Goal: Task Accomplishment & Management: Manage account settings

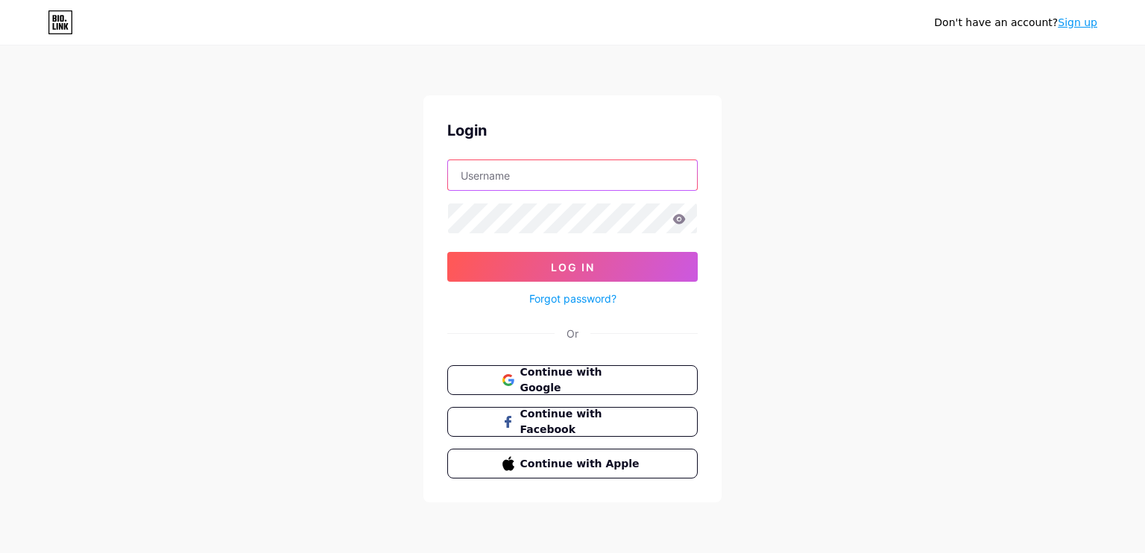
click at [582, 174] on input "text" at bounding box center [572, 175] width 249 height 30
type input "[EMAIL_ADDRESS][DOMAIN_NAME]"
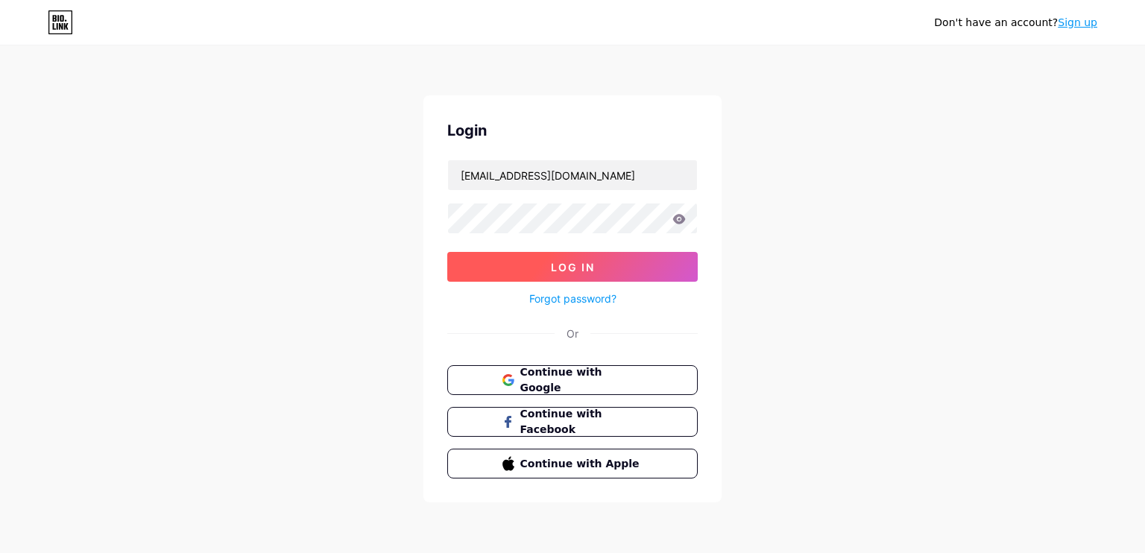
click at [600, 268] on button "Log In" at bounding box center [572, 267] width 250 height 30
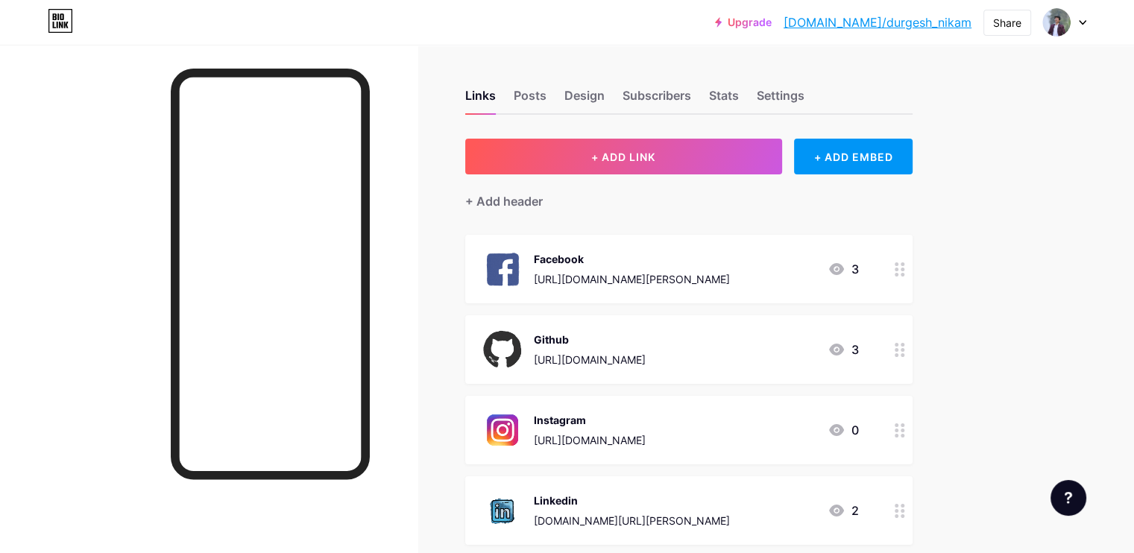
click at [905, 350] on icon at bounding box center [899, 350] width 10 height 14
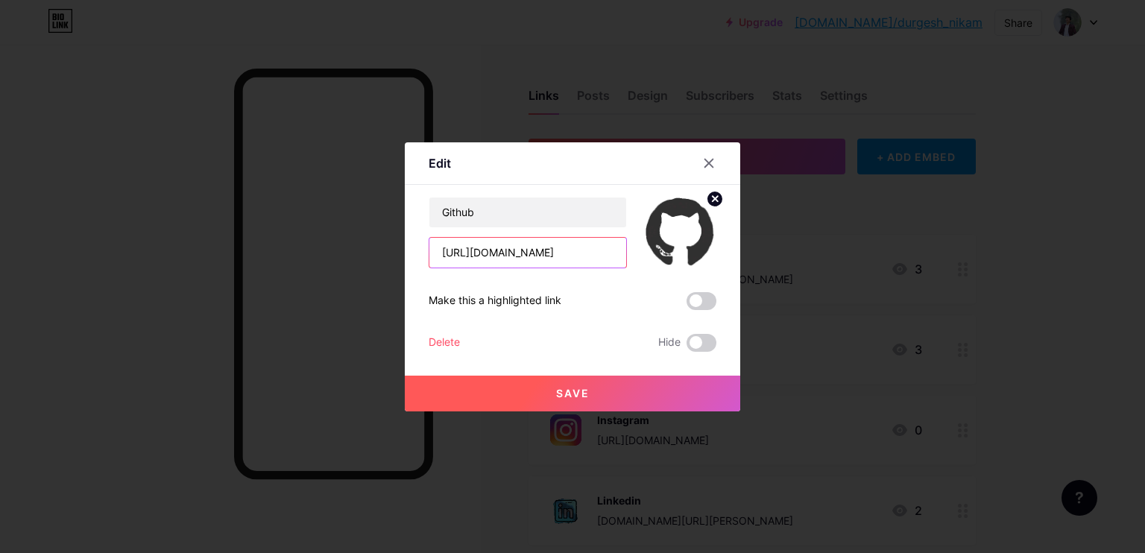
click at [601, 256] on input "[URL][DOMAIN_NAME]" at bounding box center [527, 253] width 197 height 30
type input "[URL][DOMAIN_NAME][PERSON_NAME]"
click at [530, 400] on button "Save" at bounding box center [572, 394] width 335 height 36
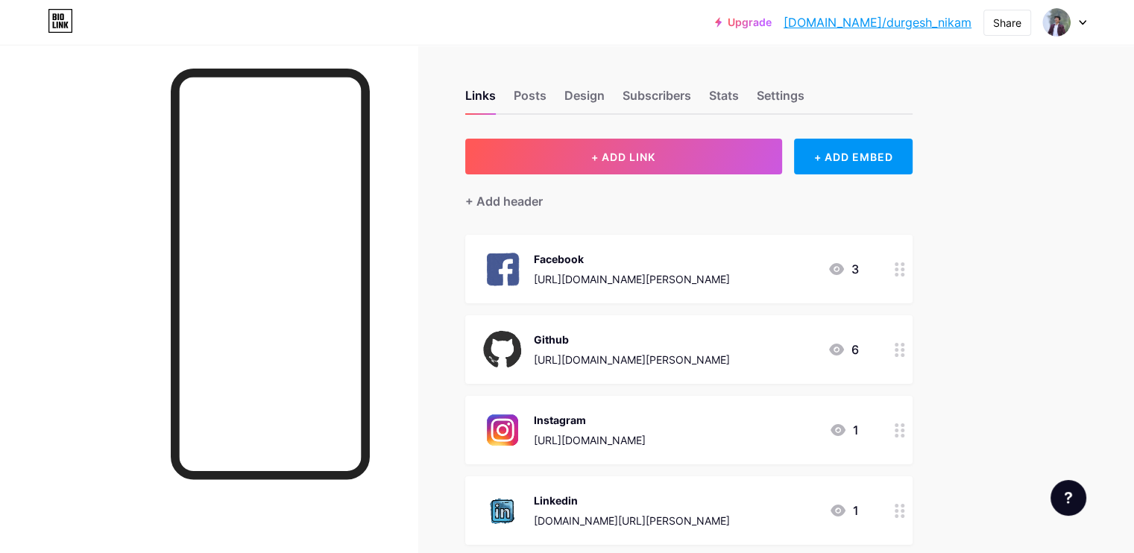
scroll to position [3, 0]
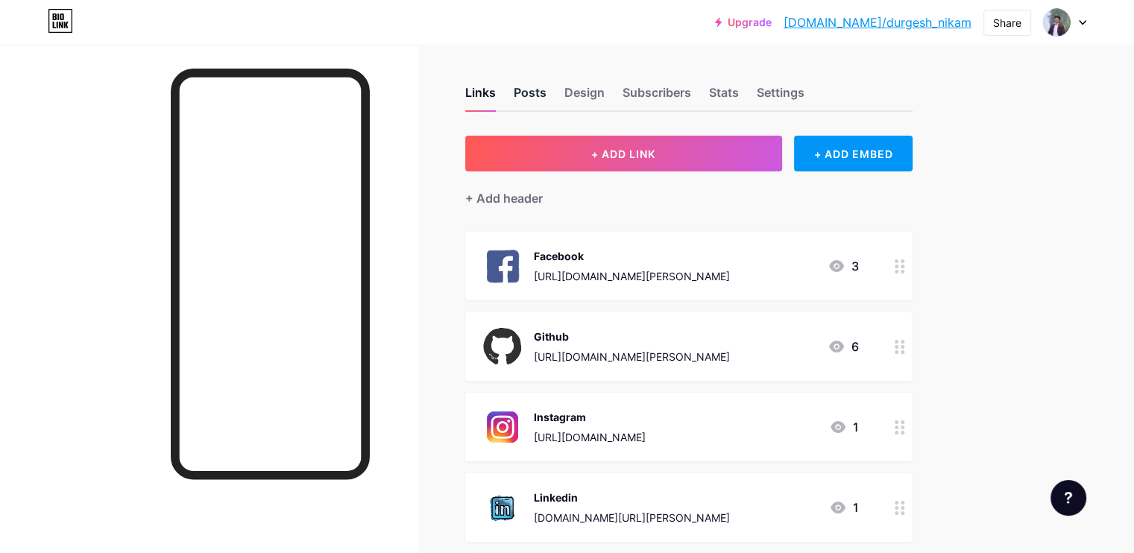
click at [546, 91] on div "Posts" at bounding box center [530, 96] width 33 height 27
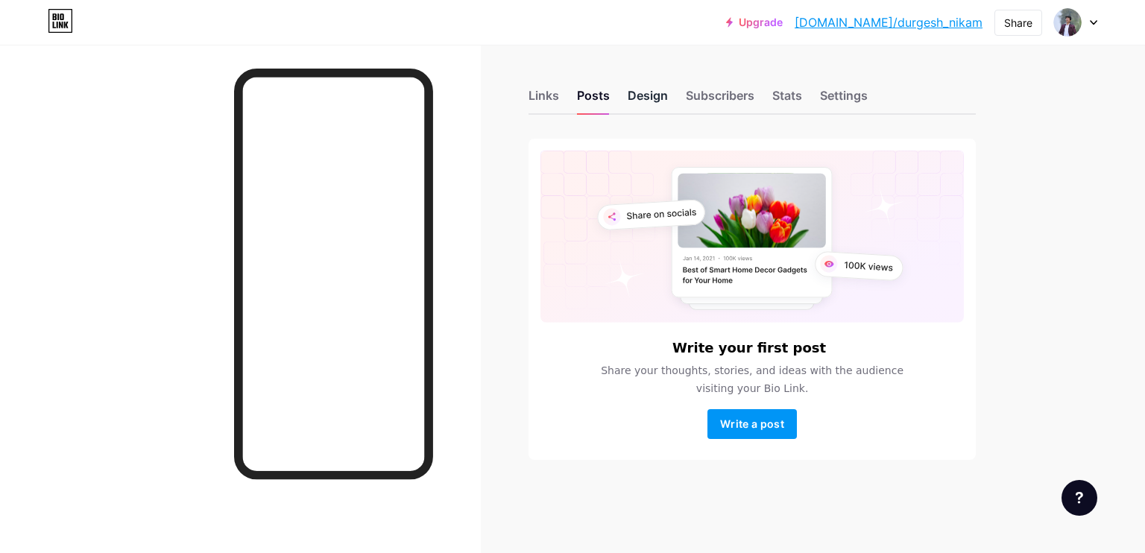
click at [637, 89] on div "Design" at bounding box center [648, 99] width 40 height 27
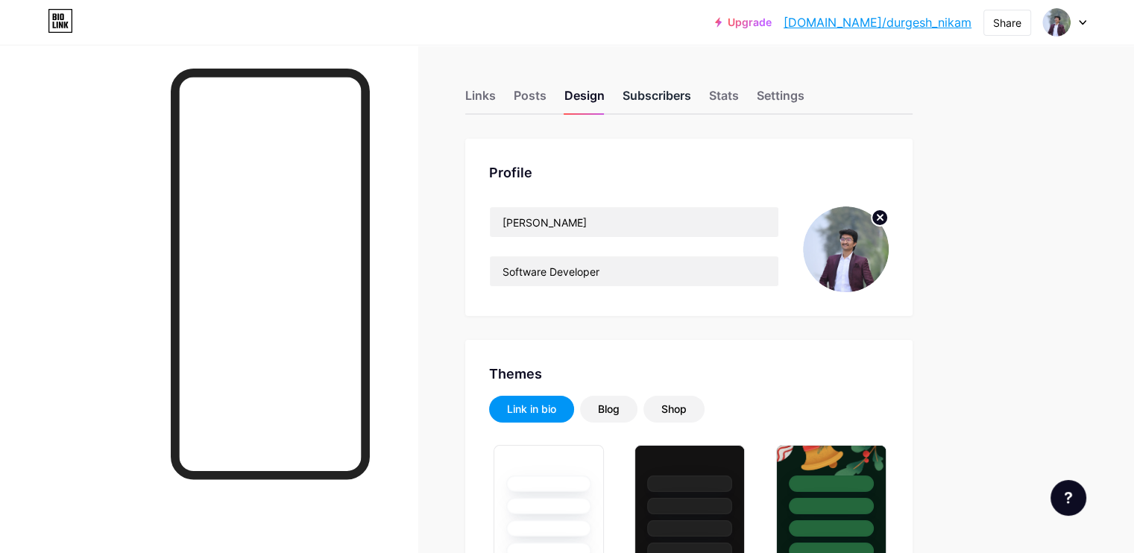
click at [691, 98] on div "Subscribers" at bounding box center [656, 99] width 69 height 27
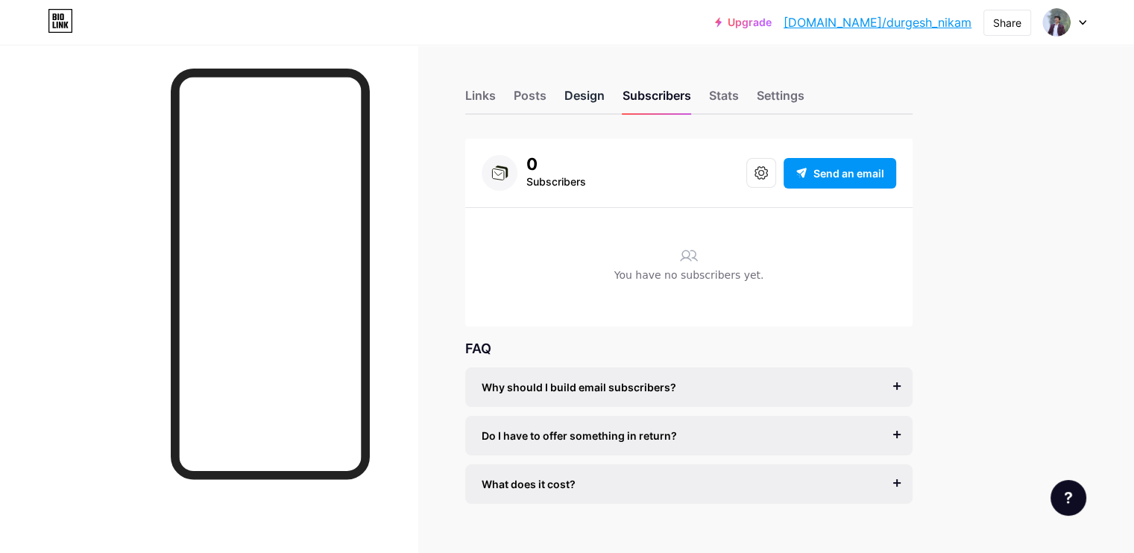
click at [604, 98] on div "Design" at bounding box center [584, 99] width 40 height 27
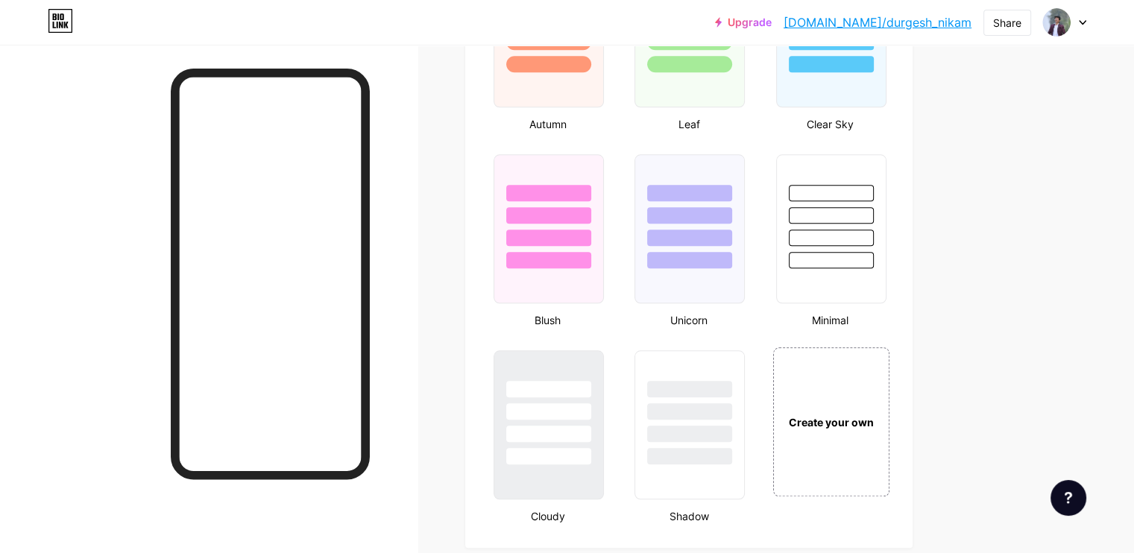
scroll to position [1690, 0]
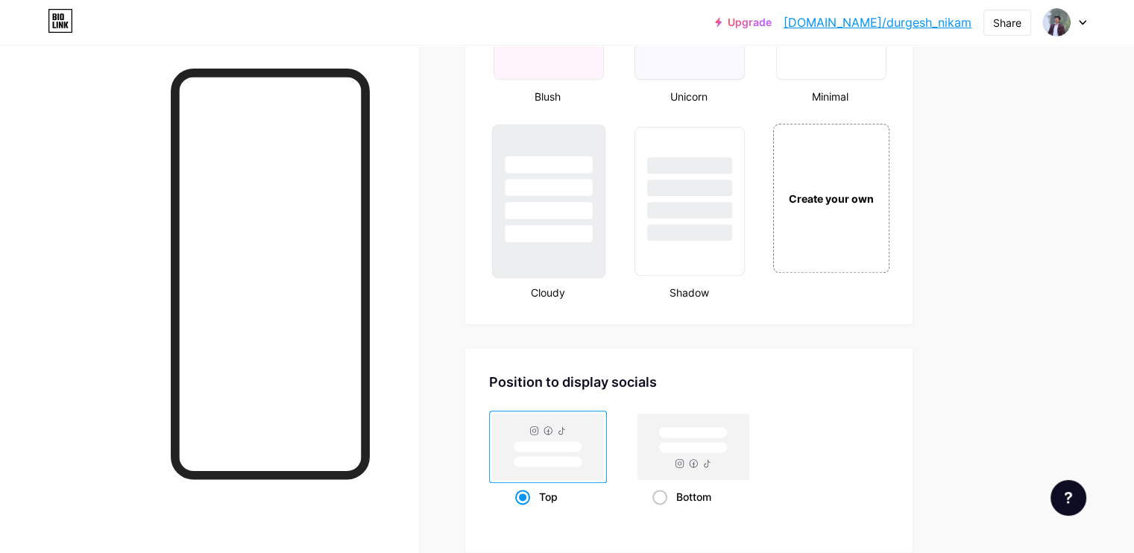
click at [605, 249] on div at bounding box center [548, 201] width 113 height 154
click at [589, 158] on div at bounding box center [547, 165] width 83 height 16
click at [863, 190] on div "Create your own" at bounding box center [830, 198] width 112 height 16
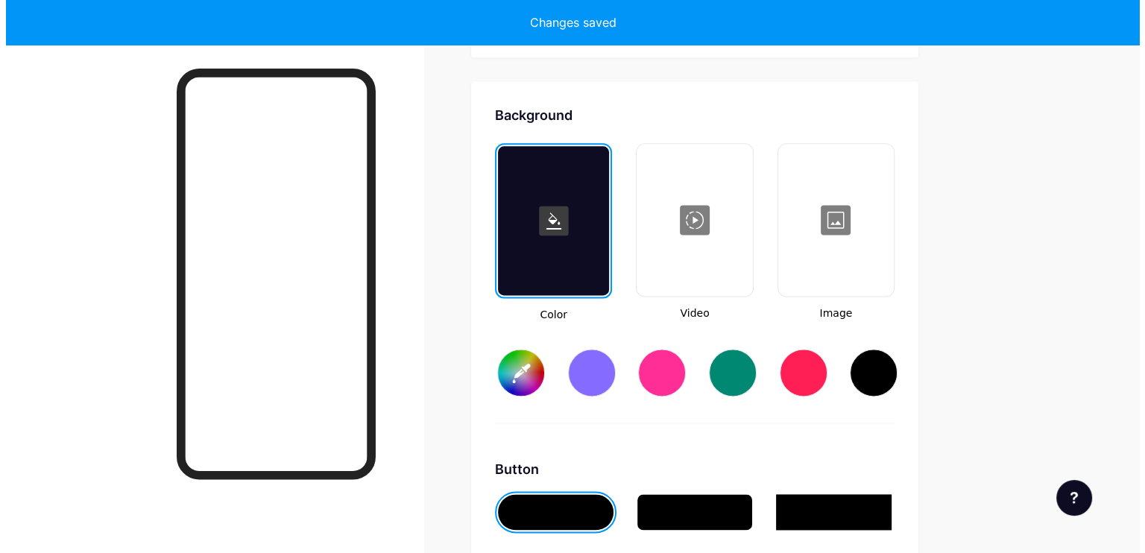
scroll to position [1974, 0]
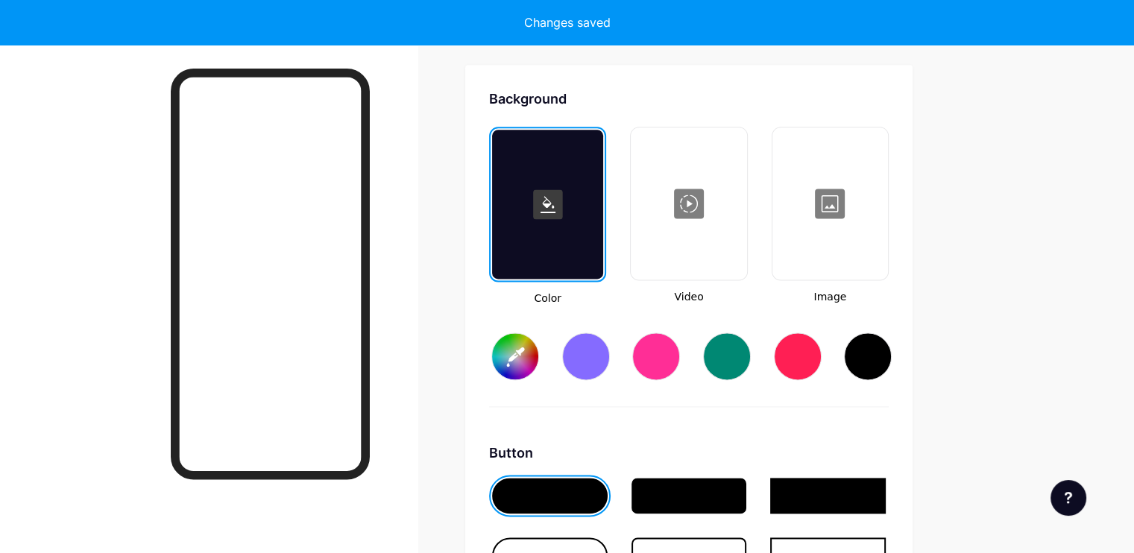
type input "#ffffff"
type input "#000000"
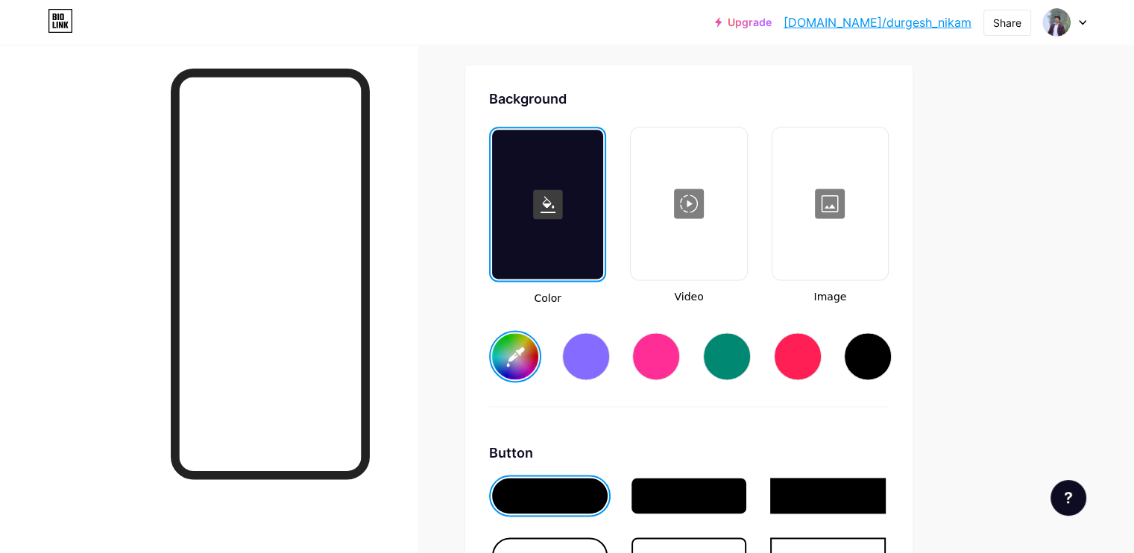
click at [538, 349] on input "#ffffff" at bounding box center [515, 356] width 46 height 46
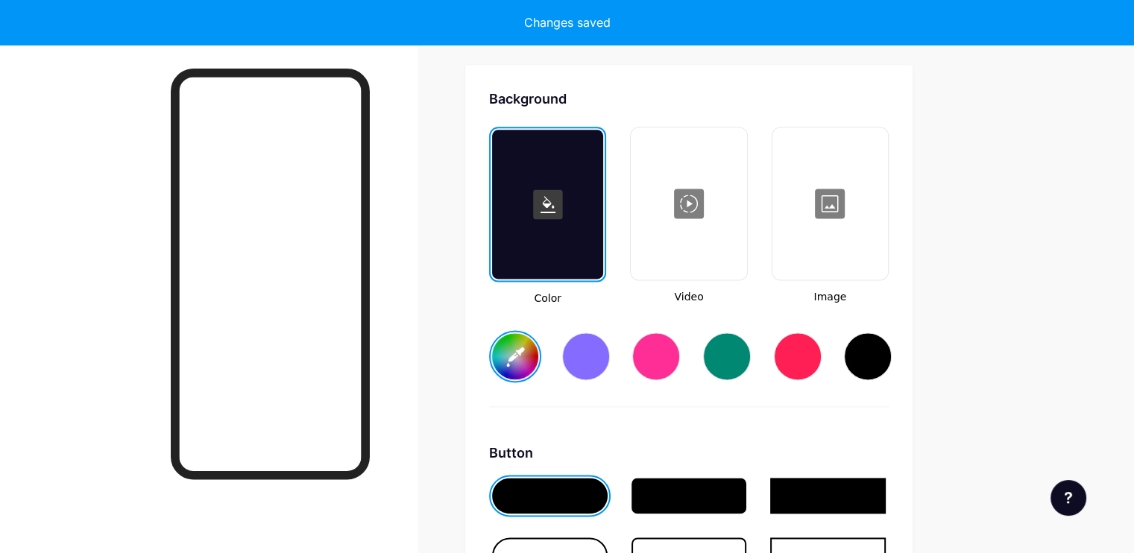
click at [603, 130] on div at bounding box center [547, 204] width 111 height 149
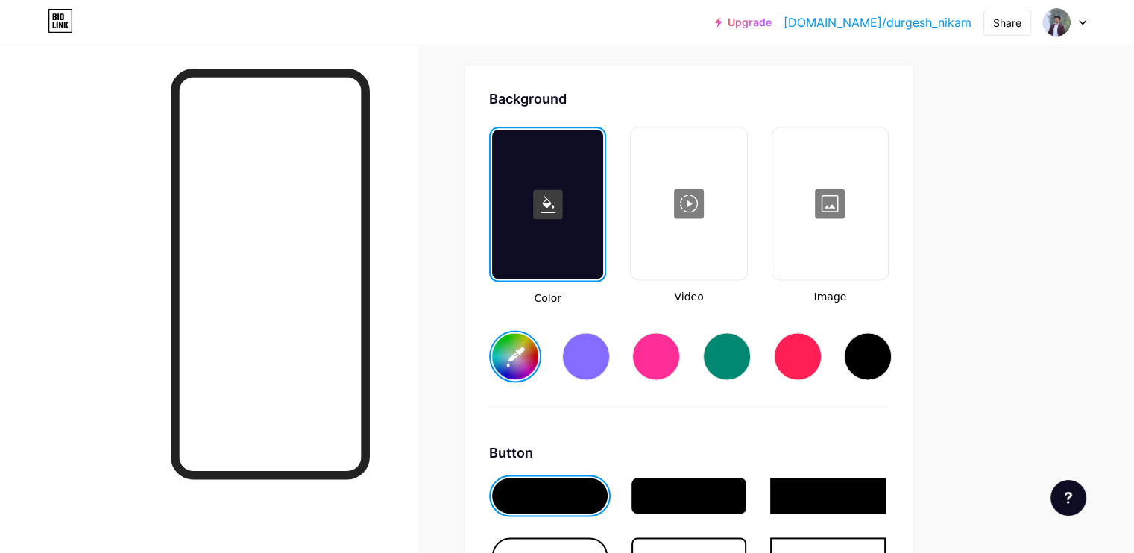
click at [538, 367] on input "#b3cfe5" at bounding box center [515, 356] width 46 height 46
type input "#c2cad1"
click at [534, 166] on div "Background Color Video Image #c2cad1 Button #000000 Font Inter Poppins EB Garam…" at bounding box center [688, 530] width 447 height 930
click at [728, 247] on div at bounding box center [688, 203] width 113 height 149
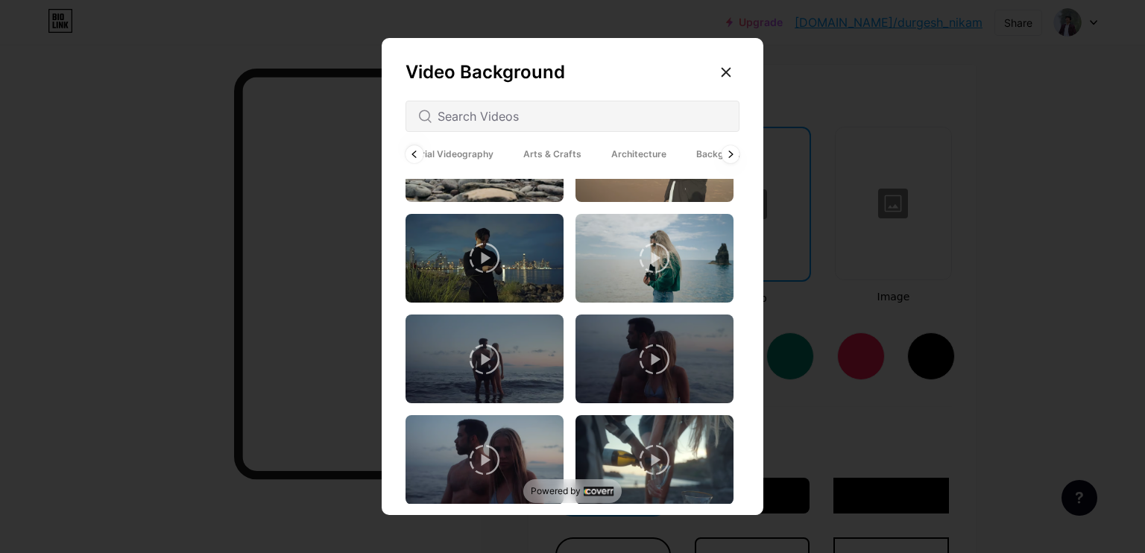
scroll to position [0, 200]
click at [519, 116] on input "text" at bounding box center [581, 116] width 289 height 18
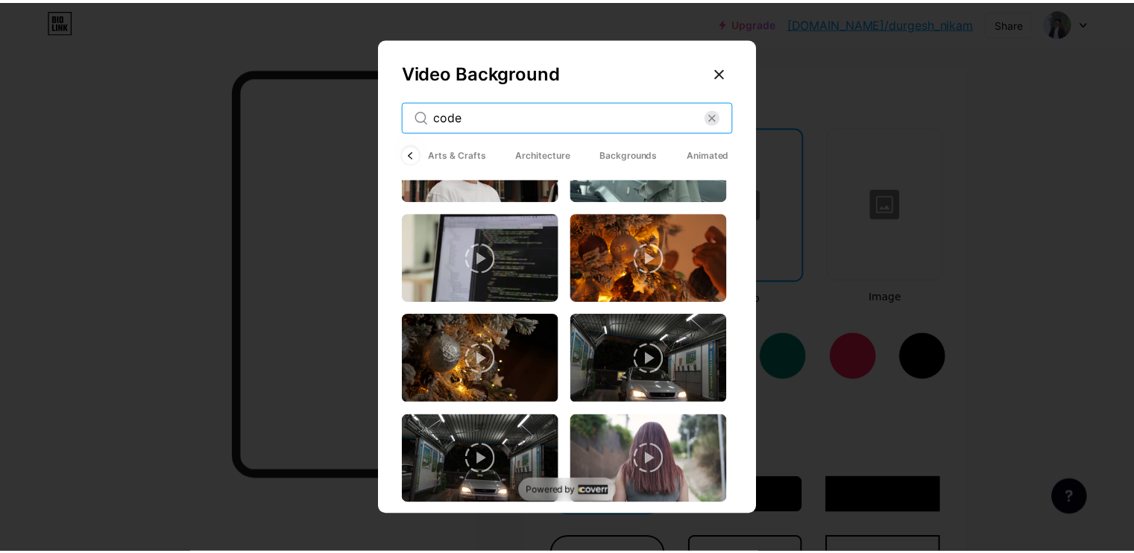
scroll to position [0, 0]
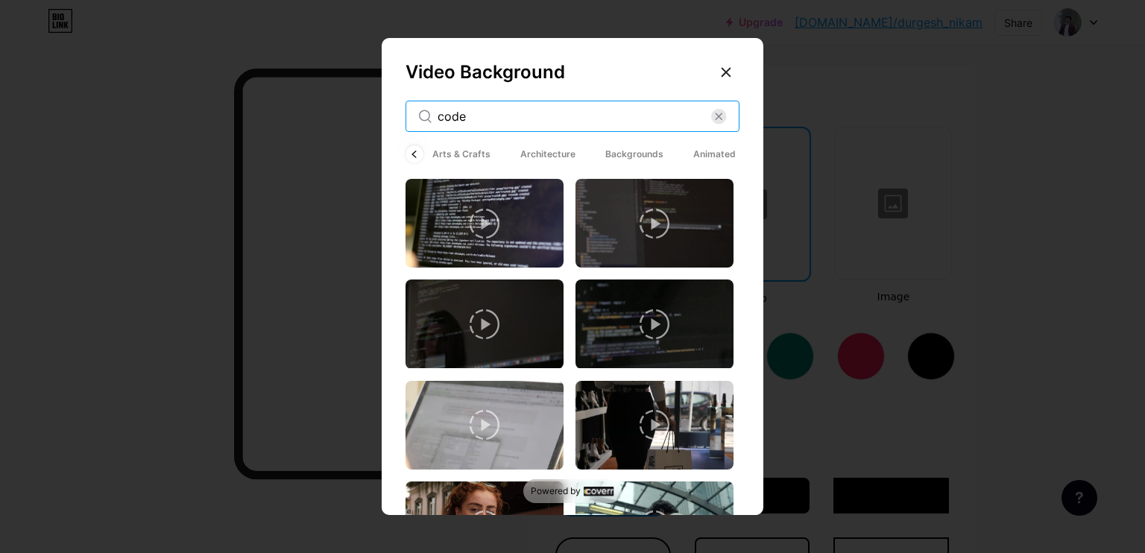
type input "code"
click at [481, 216] on icon at bounding box center [485, 224] width 30 height 30
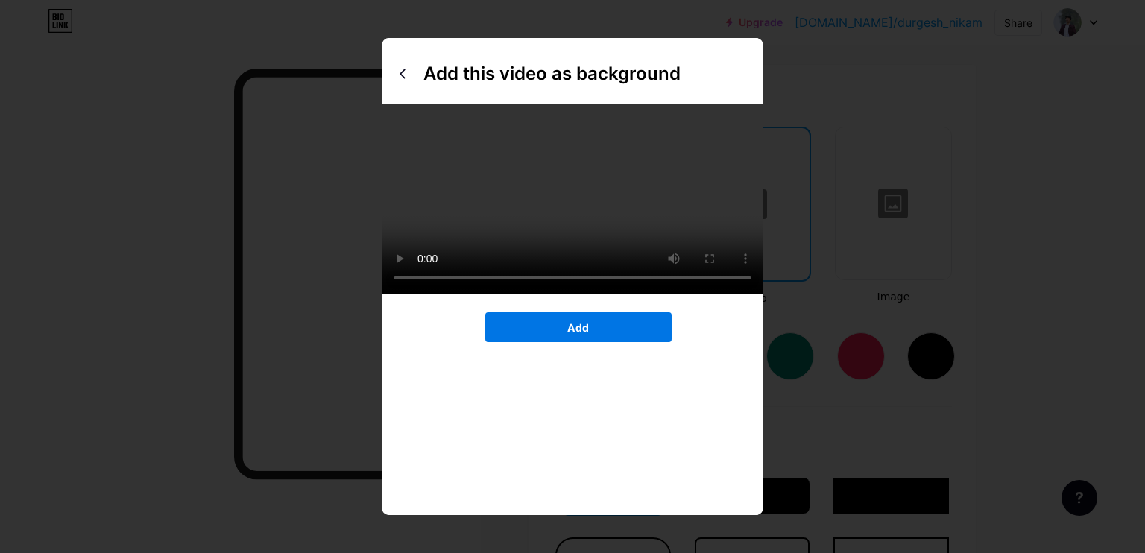
click at [561, 342] on button "Add" at bounding box center [578, 327] width 186 height 30
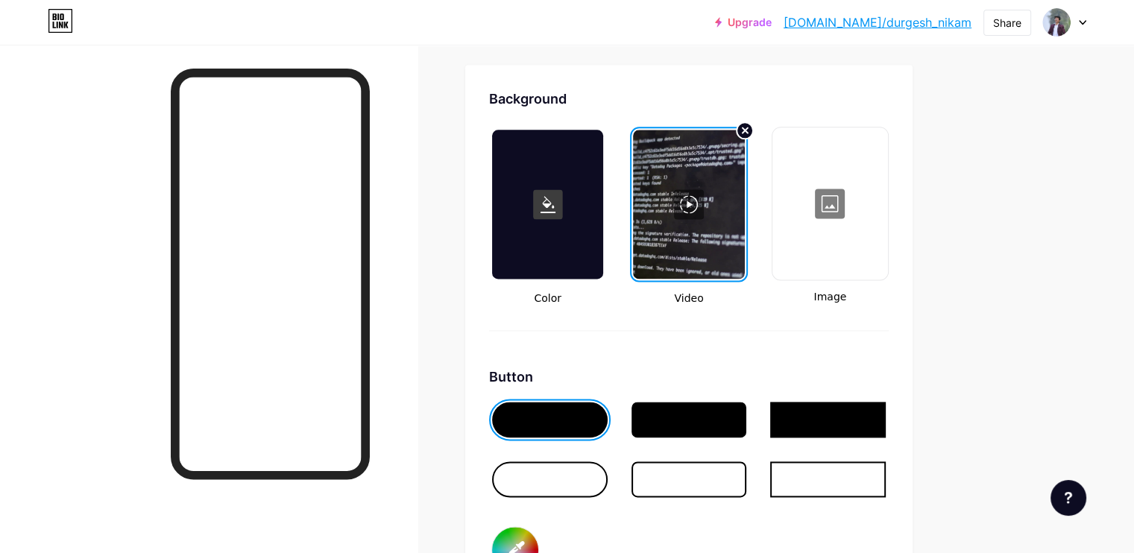
click at [572, 227] on div at bounding box center [547, 204] width 111 height 149
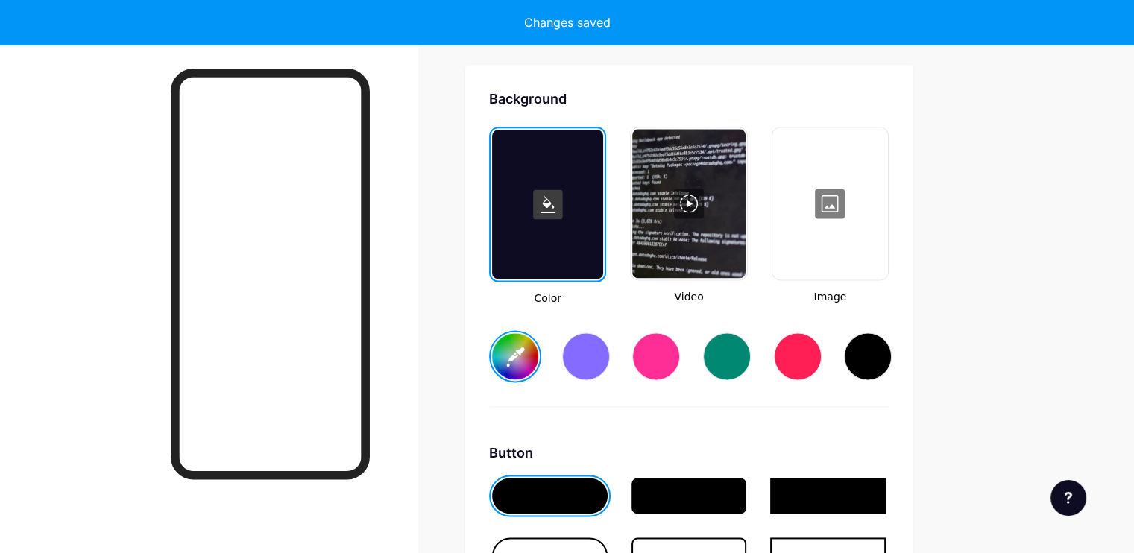
type input "#c2cad1"
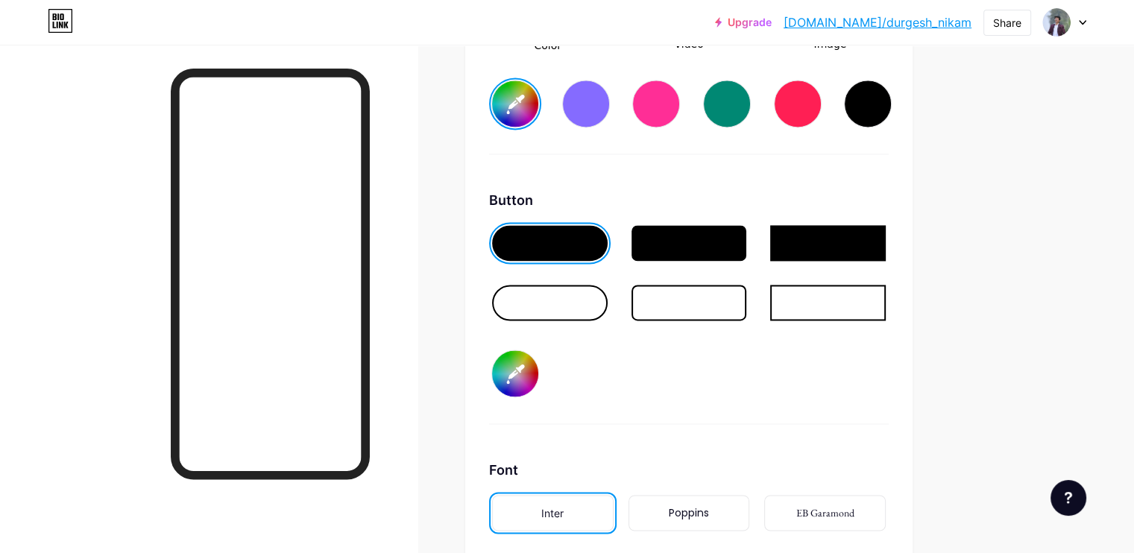
scroll to position [2227, 0]
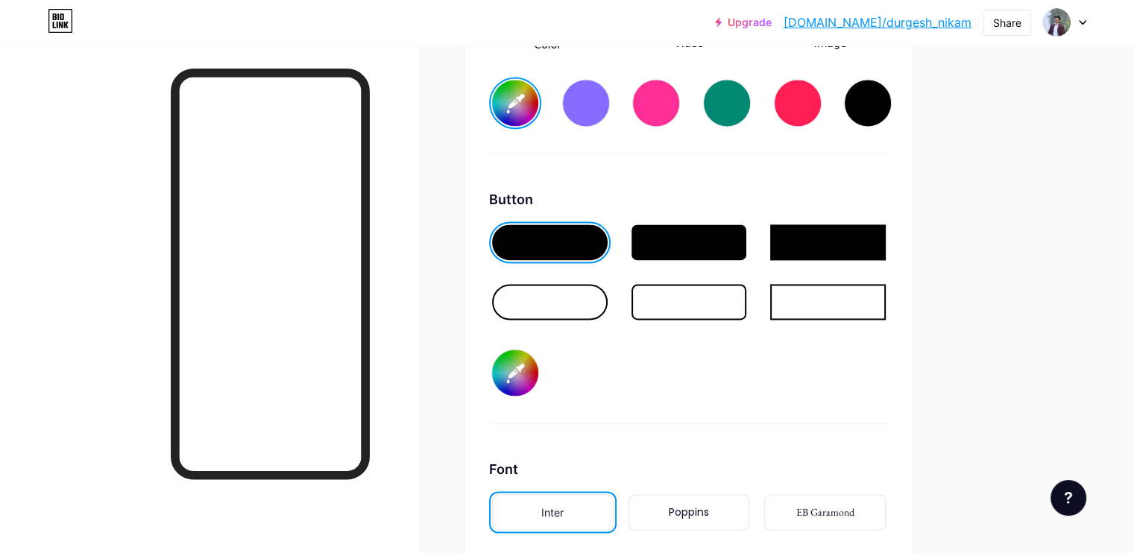
click at [538, 370] on input "#000000" at bounding box center [515, 373] width 46 height 46
type input "#a6b2b9"
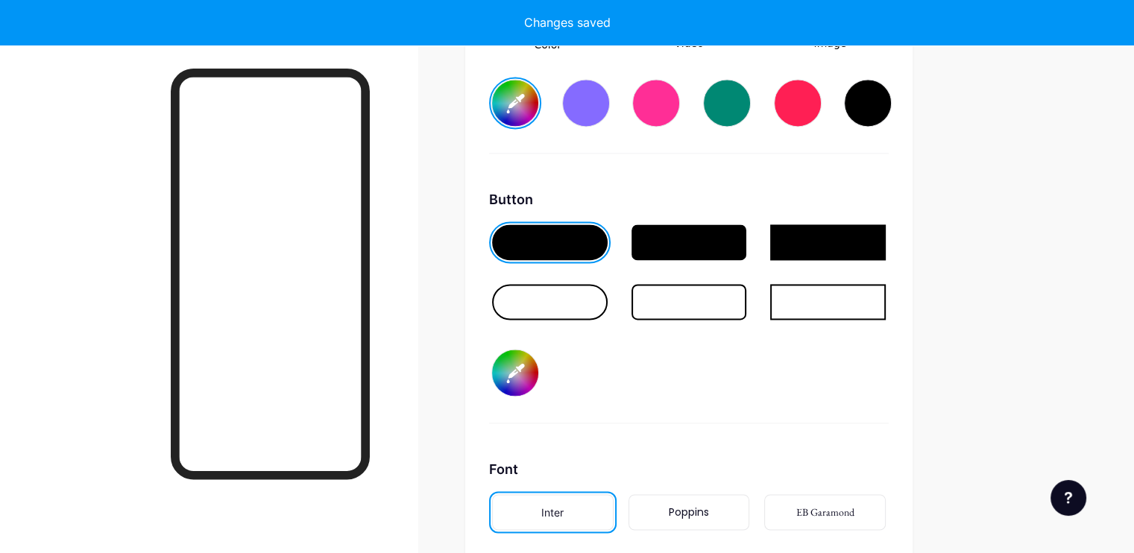
type input "#c2cad1"
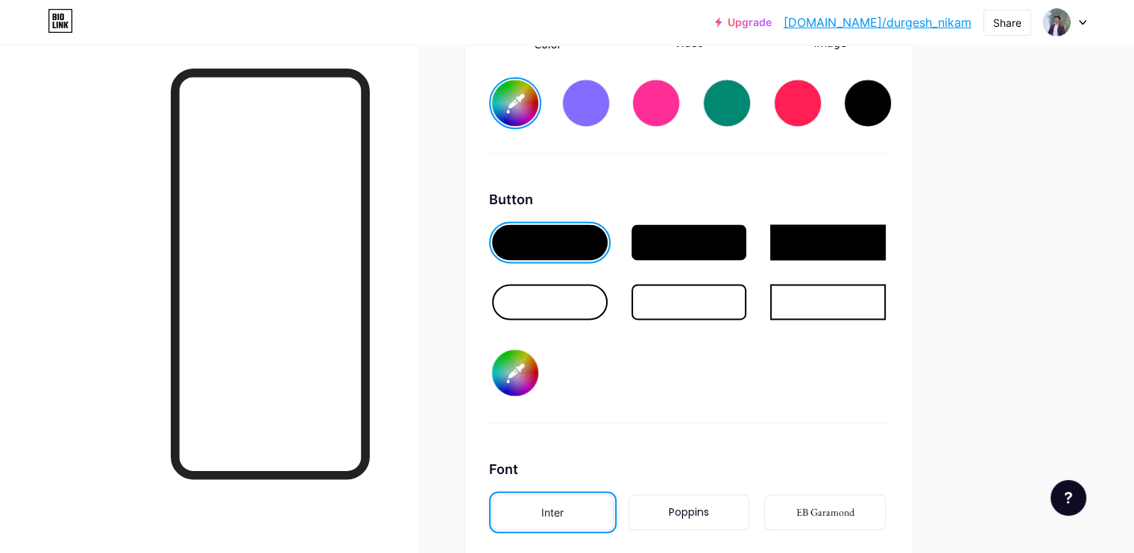
type input "#a6b2b9"
click at [703, 370] on div "Button #a6b2b9" at bounding box center [688, 306] width 399 height 234
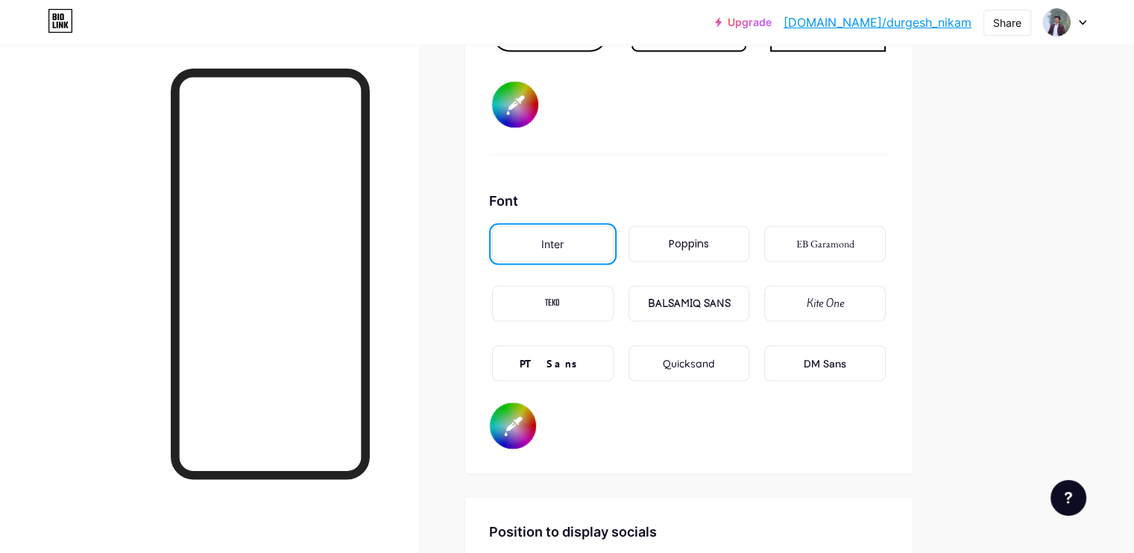
click at [536, 419] on input "#000000" at bounding box center [513, 425] width 46 height 46
click at [672, 429] on div "Font Inter Poppins EB Garamond TEKO BALSAMIQ SANS Kite One PT Sans Quicksand DM…" at bounding box center [688, 320] width 399 height 259
click at [854, 244] on div "EB Garamond" at bounding box center [825, 244] width 58 height 16
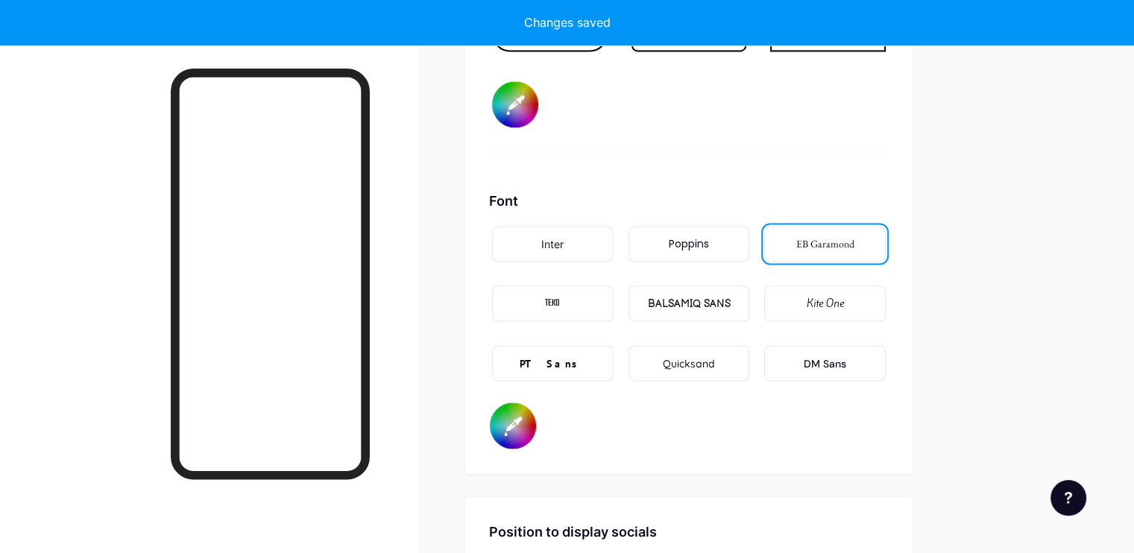
type input "#c2cad1"
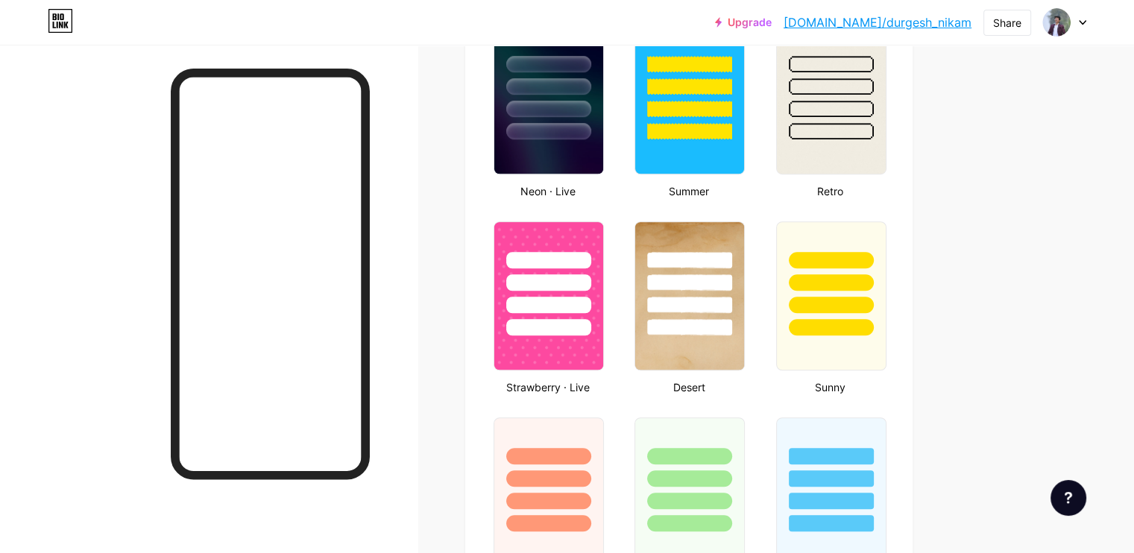
scroll to position [979, 0]
